Goal: Information Seeking & Learning: Learn about a topic

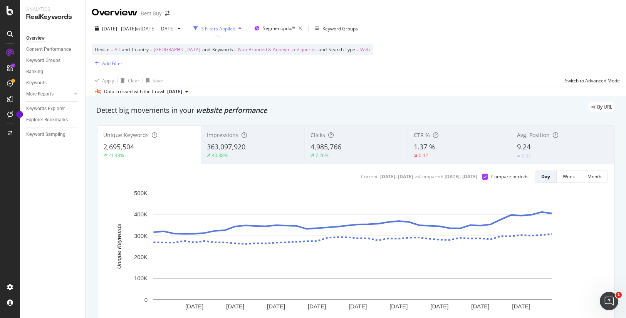
click at [533, 13] on div "Overview Best Buy" at bounding box center [356, 9] width 540 height 19
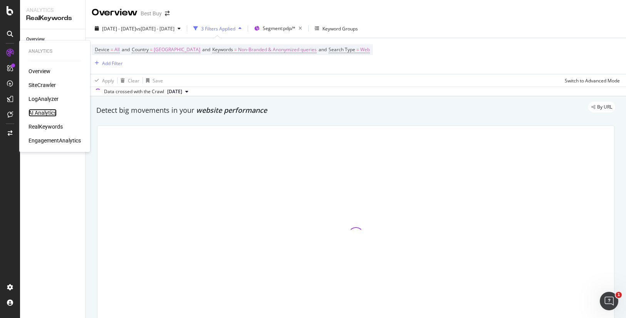
click at [46, 112] on div "AI Analytics" at bounding box center [43, 113] width 28 height 8
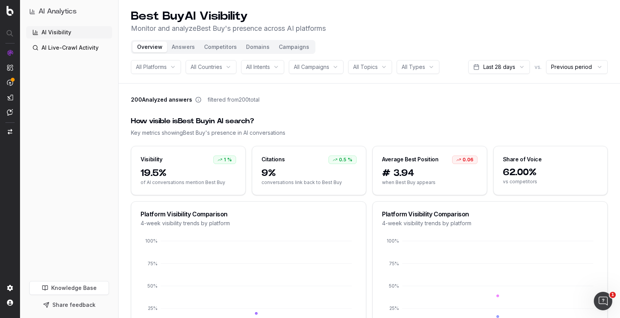
click at [384, 102] on div "200 Analyzed answers filtered from 200 total" at bounding box center [369, 101] width 477 height 11
click at [183, 46] on button "Answers" at bounding box center [183, 47] width 32 height 11
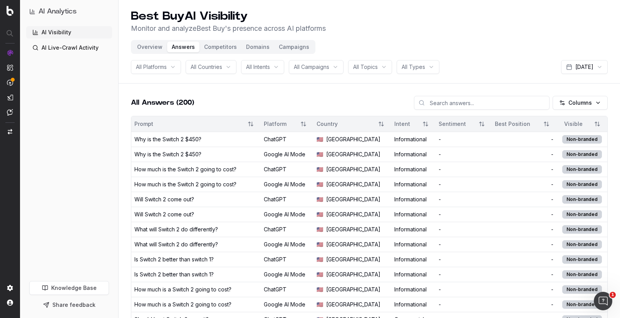
click at [189, 138] on div "Why is the Switch 2 $450?" at bounding box center [167, 140] width 67 height 8
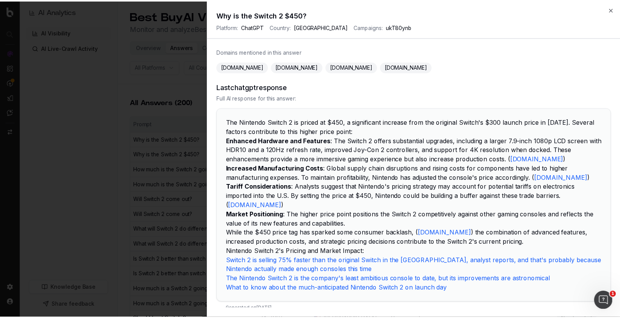
scroll to position [169, 0]
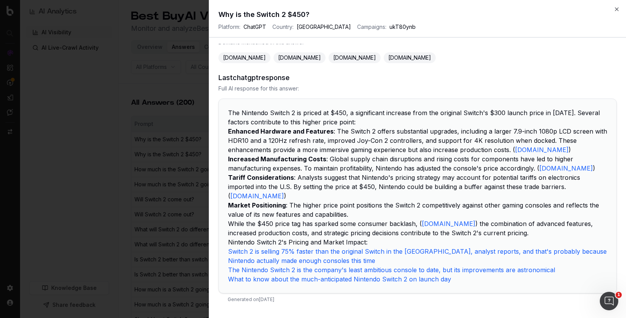
click at [615, 11] on icon "button" at bounding box center [617, 9] width 6 height 6
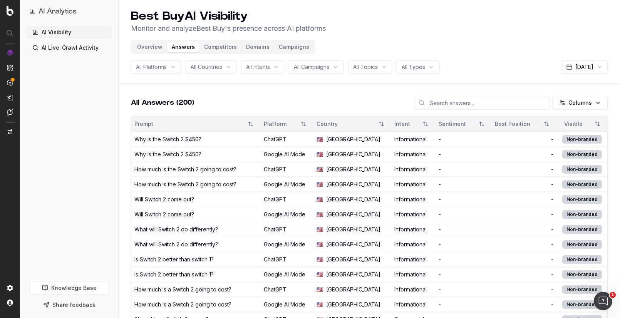
click at [518, 60] on div "All Platforms All Countries All Intents All Campaigns All Topics All Types Sep …" at bounding box center [369, 67] width 477 height 14
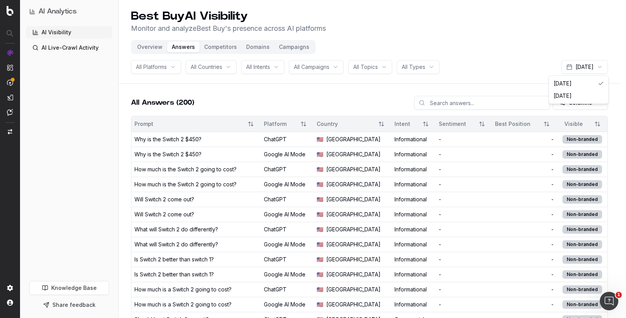
click at [592, 70] on html "AI Analytics AI Visibility AI Live-Crawl Activity Knowledge Base Share feedback…" at bounding box center [313, 159] width 626 height 318
click at [478, 64] on html "AI Analytics AI Visibility AI Live-Crawl Activity Knowledge Base Share feedback…" at bounding box center [310, 159] width 620 height 318
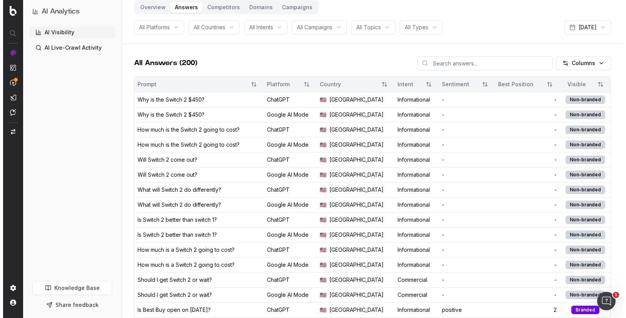
scroll to position [39, 0]
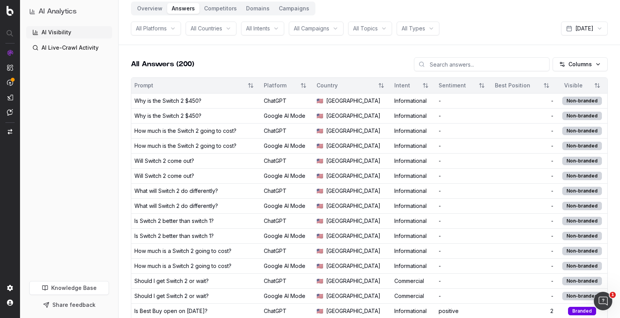
click at [512, 84] on div "Best Position" at bounding box center [516, 86] width 42 height 8
click at [549, 85] on button "Sort" at bounding box center [547, 86] width 14 height 14
click at [548, 86] on button "Sort" at bounding box center [547, 86] width 14 height 14
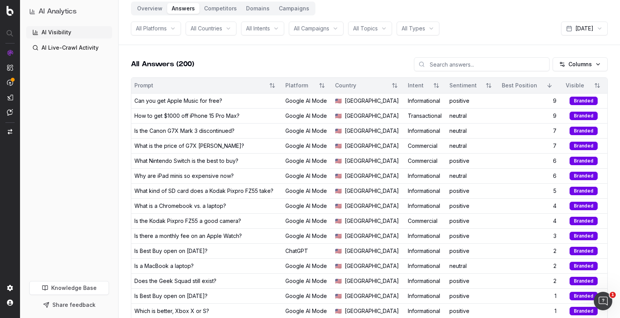
click at [164, 129] on div "Is the Canon G7X Mark 3 discontinued?" at bounding box center [184, 131] width 100 height 8
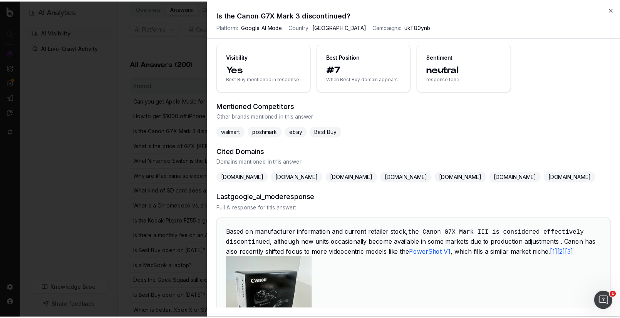
scroll to position [31, 0]
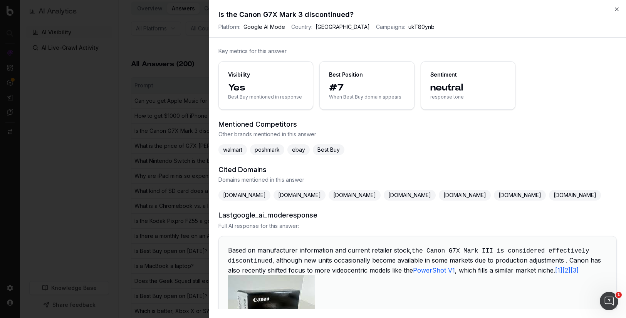
click at [615, 9] on icon "button" at bounding box center [617, 9] width 6 height 6
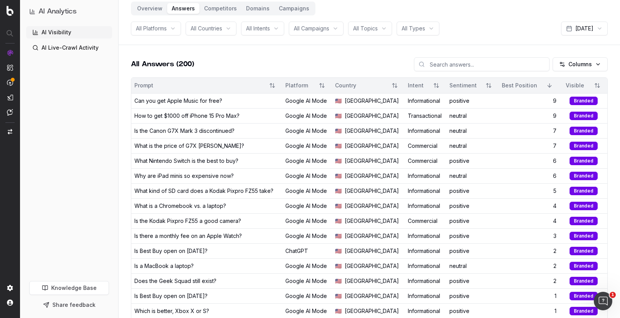
click at [72, 140] on div "AI Visibility AI Live-Crawl Activity" at bounding box center [69, 152] width 86 height 252
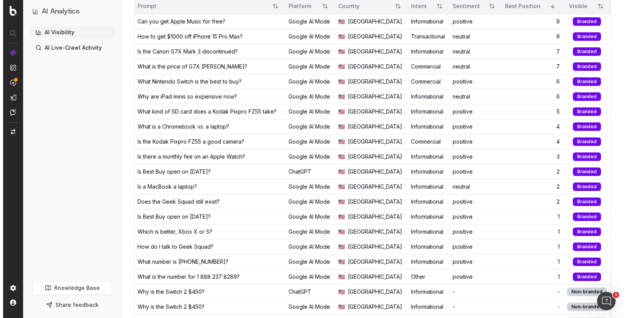
scroll to position [154, 0]
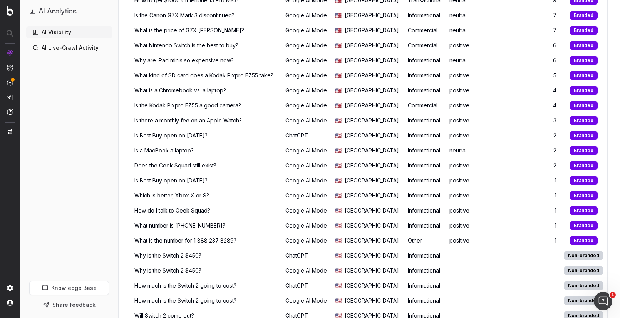
click at [166, 194] on div "Which is better, Xbox X or S?" at bounding box center [171, 196] width 75 height 8
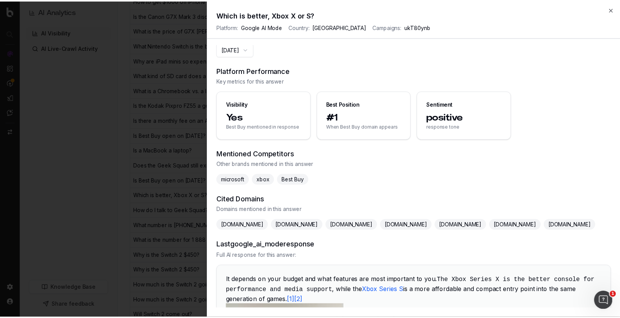
scroll to position [0, 0]
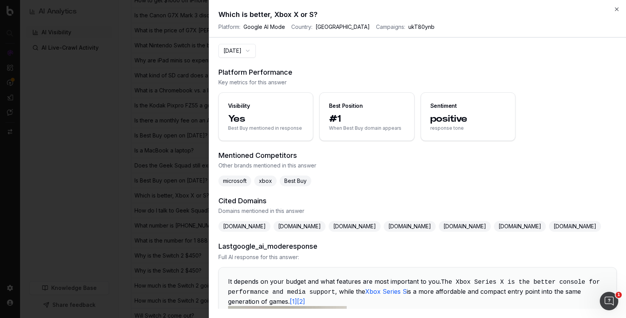
click at [614, 7] on icon "button" at bounding box center [617, 9] width 6 height 6
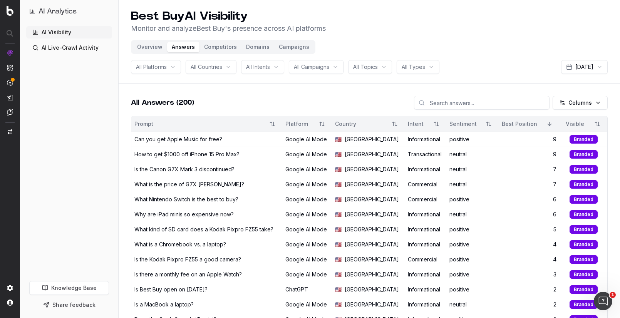
click at [73, 48] on link "AI Live-Crawl Activity" at bounding box center [69, 48] width 86 height 12
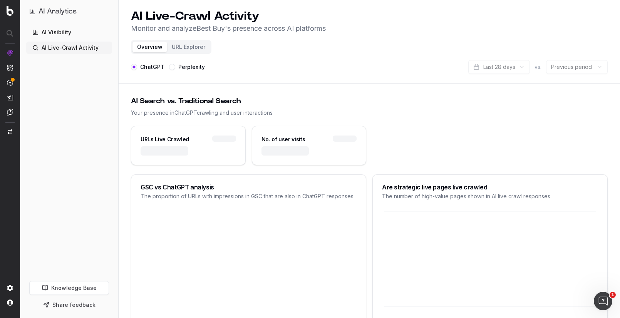
click at [188, 49] on button "URL Explorer" at bounding box center [188, 47] width 43 height 11
